Goal: Information Seeking & Learning: Understand process/instructions

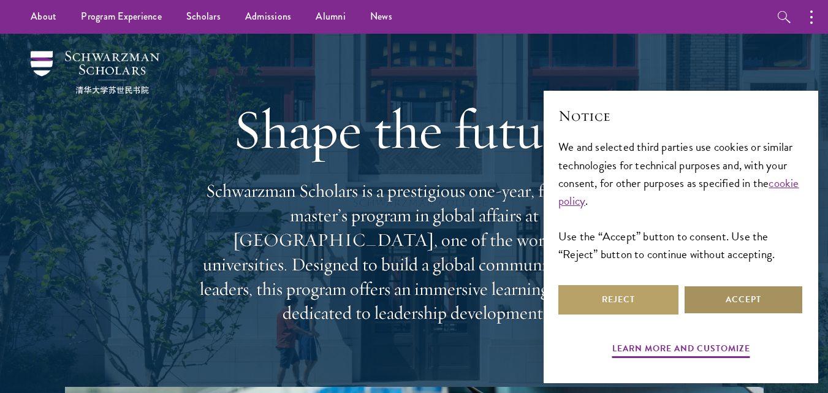
click at [700, 298] on button "Accept" at bounding box center [743, 299] width 120 height 29
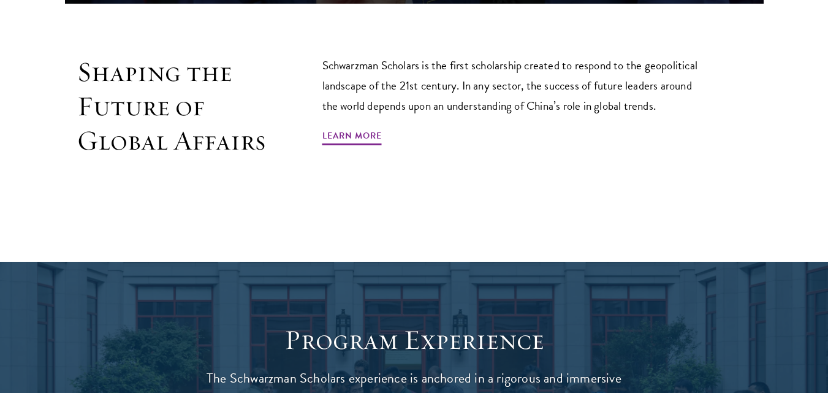
scroll to position [777, 0]
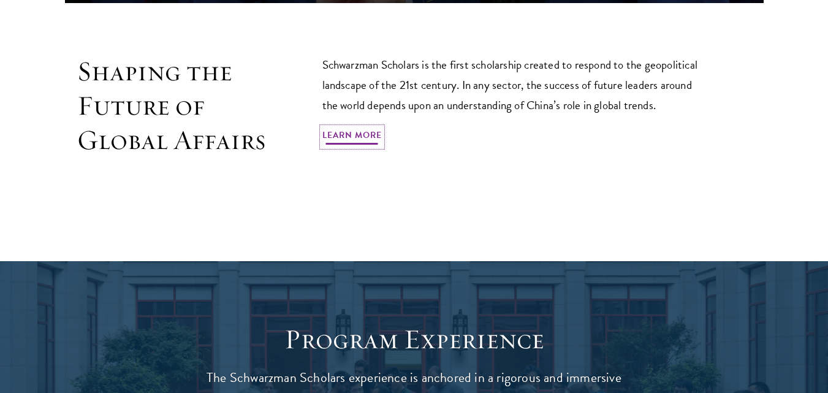
click at [370, 127] on link "Learn More" at bounding box center [351, 136] width 59 height 19
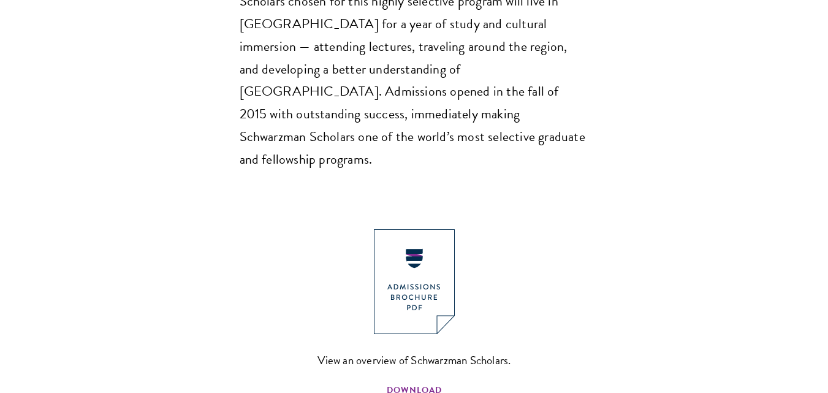
scroll to position [1204, 0]
click at [418, 245] on img at bounding box center [414, 281] width 81 height 105
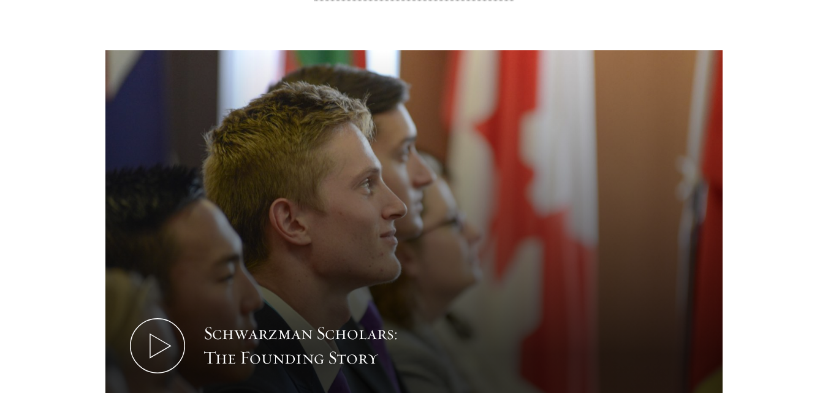
scroll to position [1630, 0]
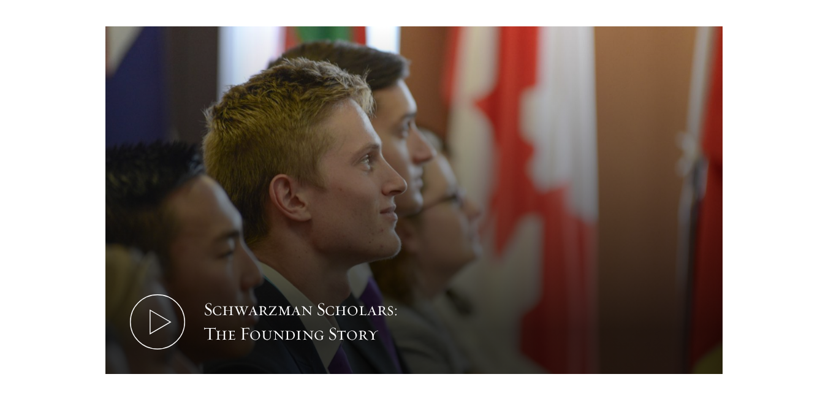
drag, startPoint x: 451, startPoint y: 124, endPoint x: 754, endPoint y: 254, distance: 330.0
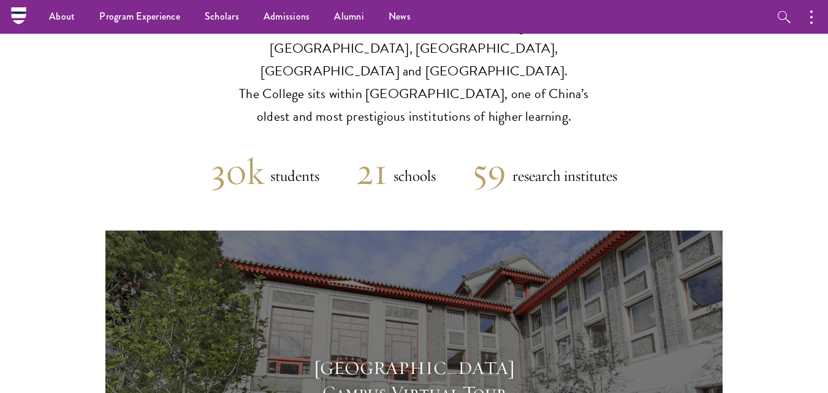
scroll to position [2842, 0]
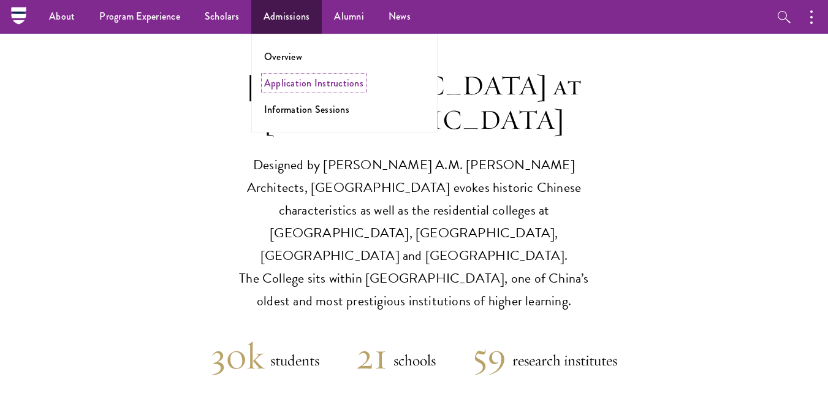
click at [286, 85] on link "Application Instructions" at bounding box center [313, 83] width 99 height 14
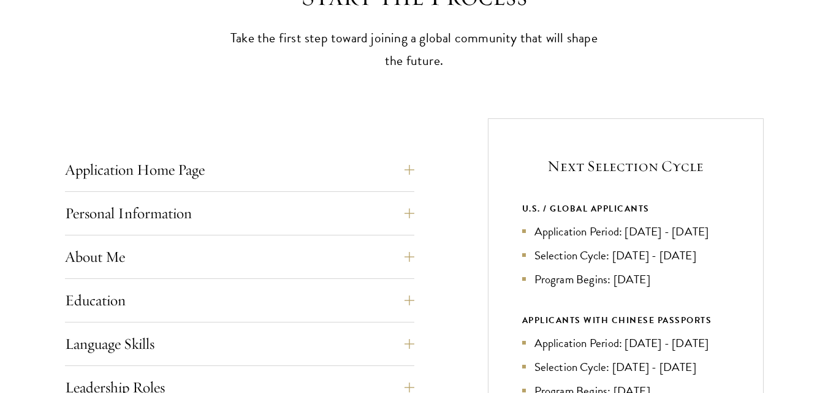
scroll to position [391, 0]
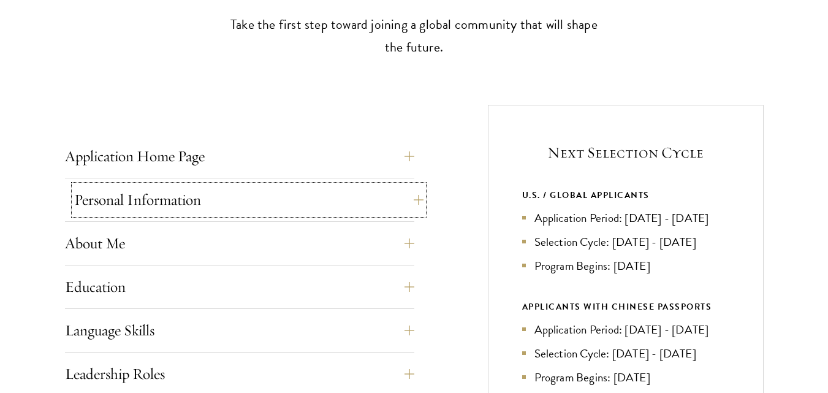
click at [422, 200] on button "Personal Information" at bounding box center [248, 199] width 349 height 29
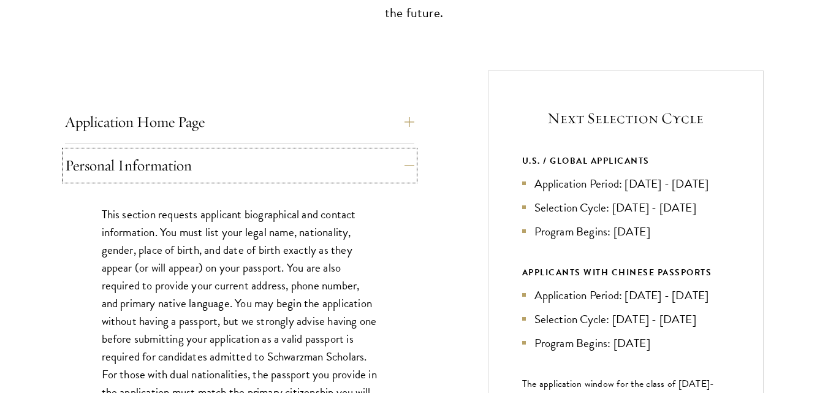
scroll to position [425, 0]
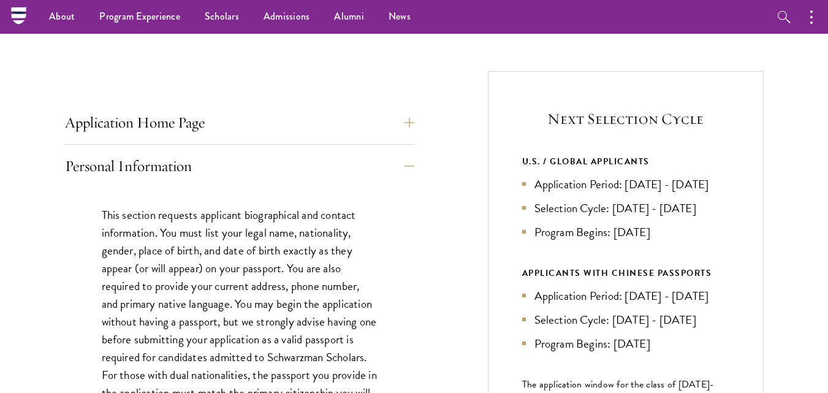
click at [683, 278] on div "U.S. / GLOBAL APPLICANTS Application Period: [DATE] - [DATE] Selection Cycle: […" at bounding box center [625, 253] width 207 height 199
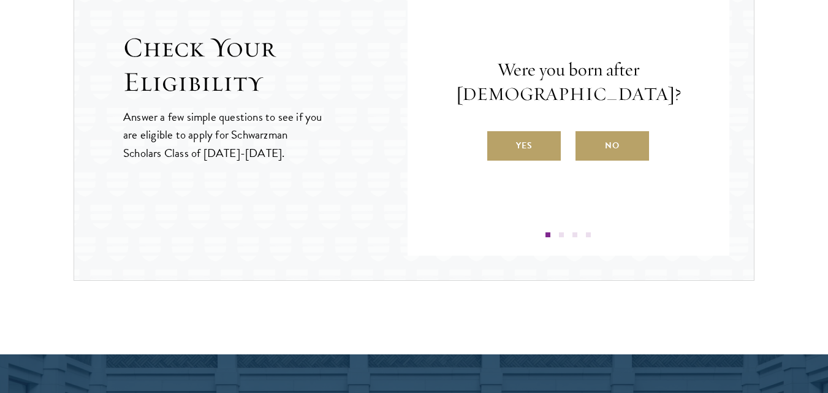
scroll to position [1690, 0]
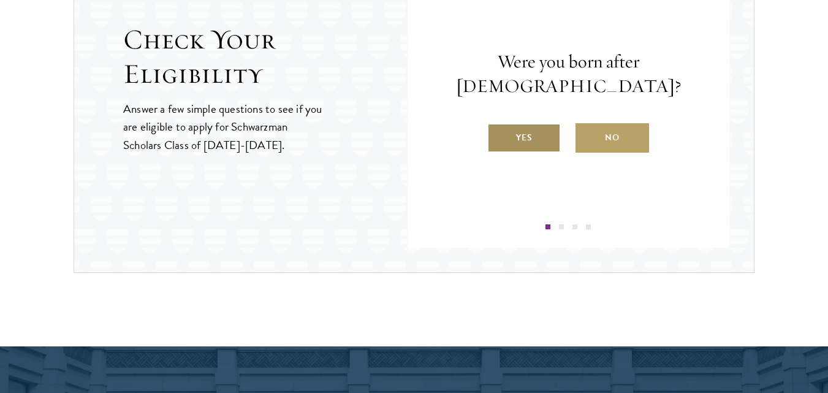
click at [542, 145] on label "Yes" at bounding box center [524, 137] width 74 height 29
click at [498, 135] on input "Yes" at bounding box center [492, 129] width 11 height 11
click at [545, 152] on label "Yes" at bounding box center [524, 137] width 74 height 29
click at [498, 135] on input "Yes" at bounding box center [492, 129] width 11 height 11
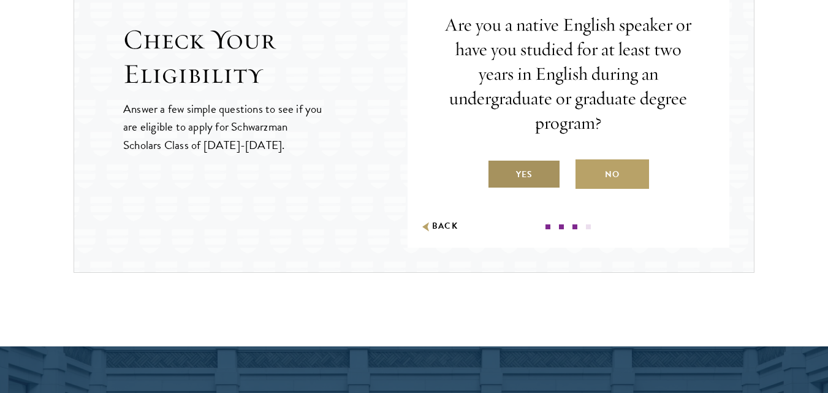
click at [545, 173] on label "Yes" at bounding box center [524, 173] width 74 height 29
click at [498, 172] on input "Yes" at bounding box center [492, 166] width 11 height 11
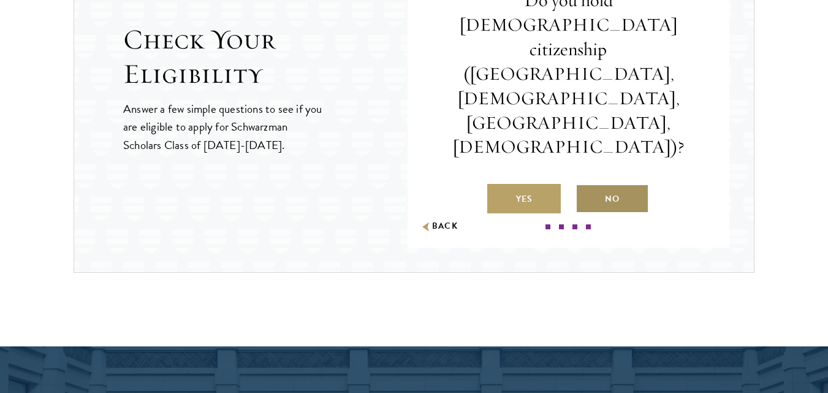
click at [597, 184] on label "No" at bounding box center [612, 198] width 74 height 29
click at [586, 186] on input "No" at bounding box center [580, 191] width 11 height 11
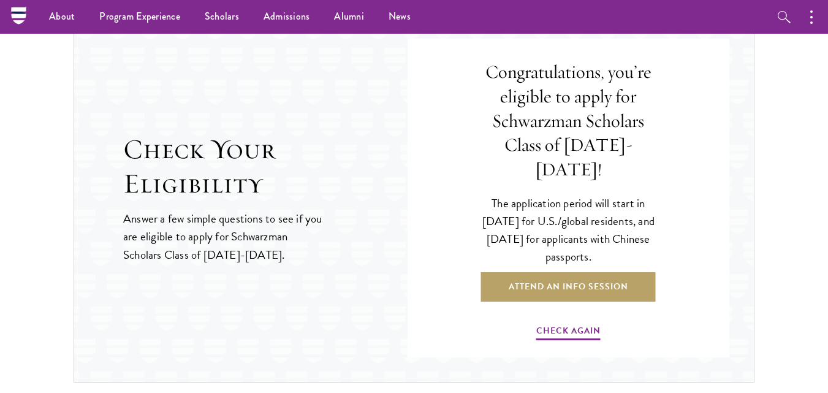
scroll to position [1576, 0]
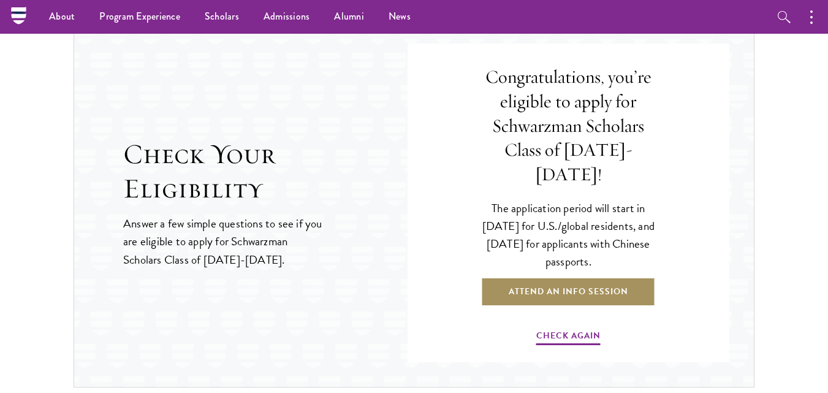
click at [590, 277] on link "Attend an Info Session" at bounding box center [568, 291] width 175 height 29
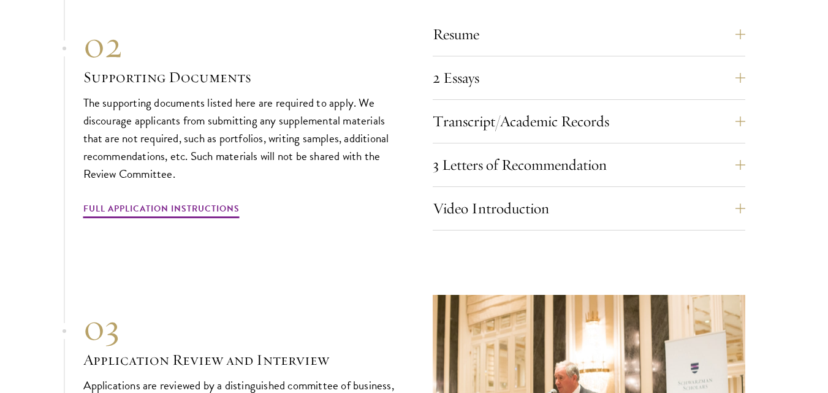
scroll to position [3865, 0]
click at [207, 200] on link "Full Application Instructions" at bounding box center [161, 209] width 156 height 19
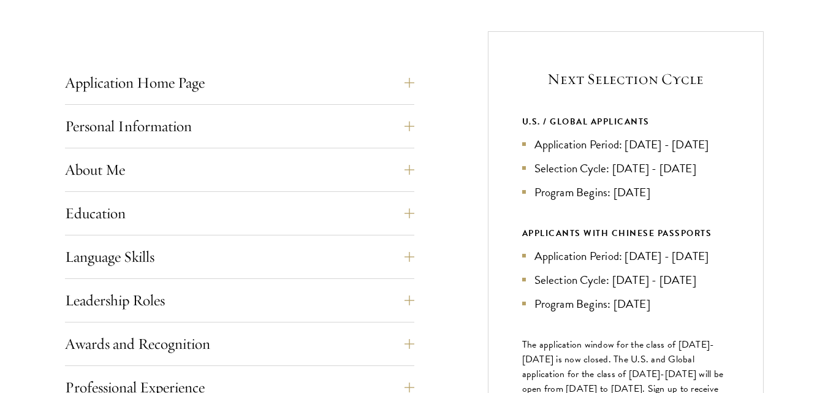
scroll to position [465, 0]
